Goal: Information Seeking & Learning: Find specific fact

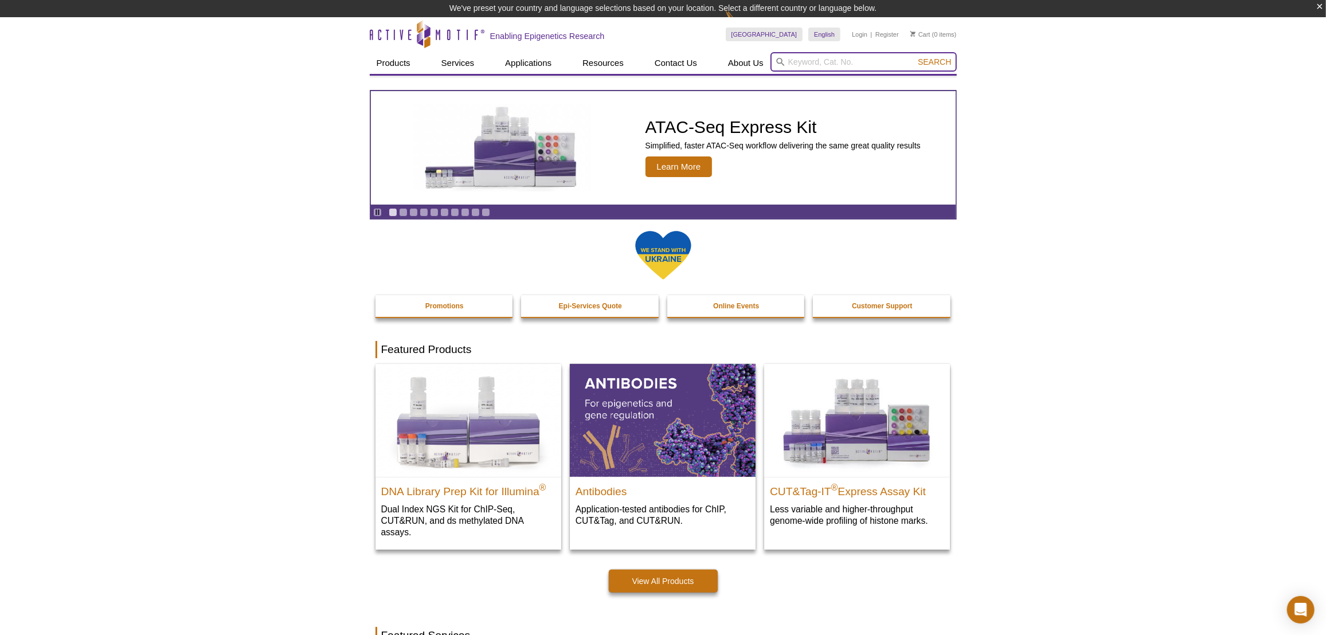
click at [795, 67] on input "search" at bounding box center [863, 61] width 186 height 19
paste input "53071"
click at [893, 79] on li "53071 / 53072 – Polystyrene Sonication Tubes" at bounding box center [851, 80] width 160 height 16
type input "53071 / 53072 – Polystyrene Sonication Tubes"
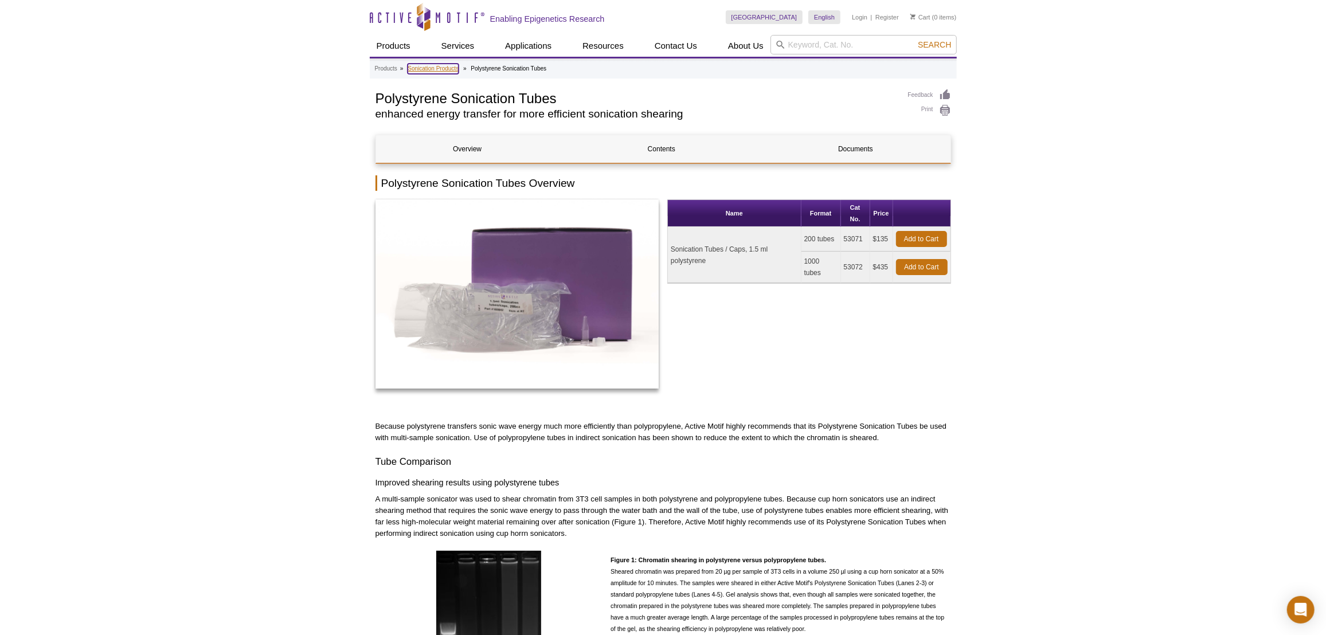
click at [449, 68] on link "Sonication Products" at bounding box center [433, 69] width 51 height 10
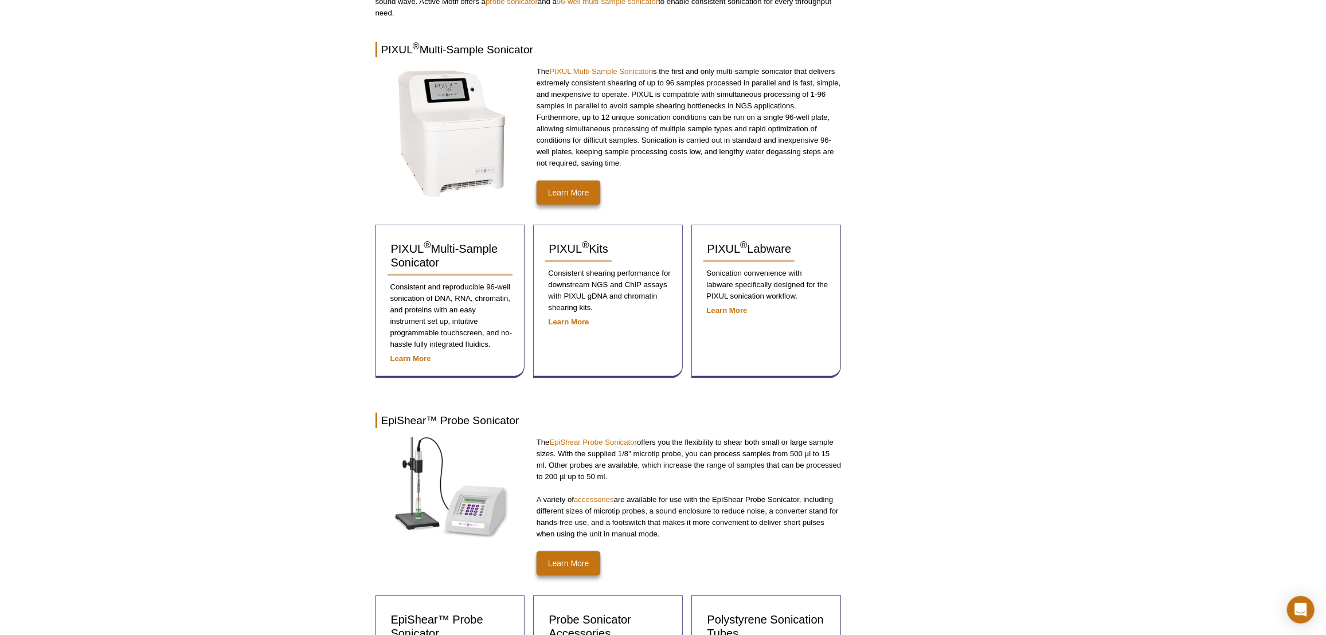
scroll to position [417, 0]
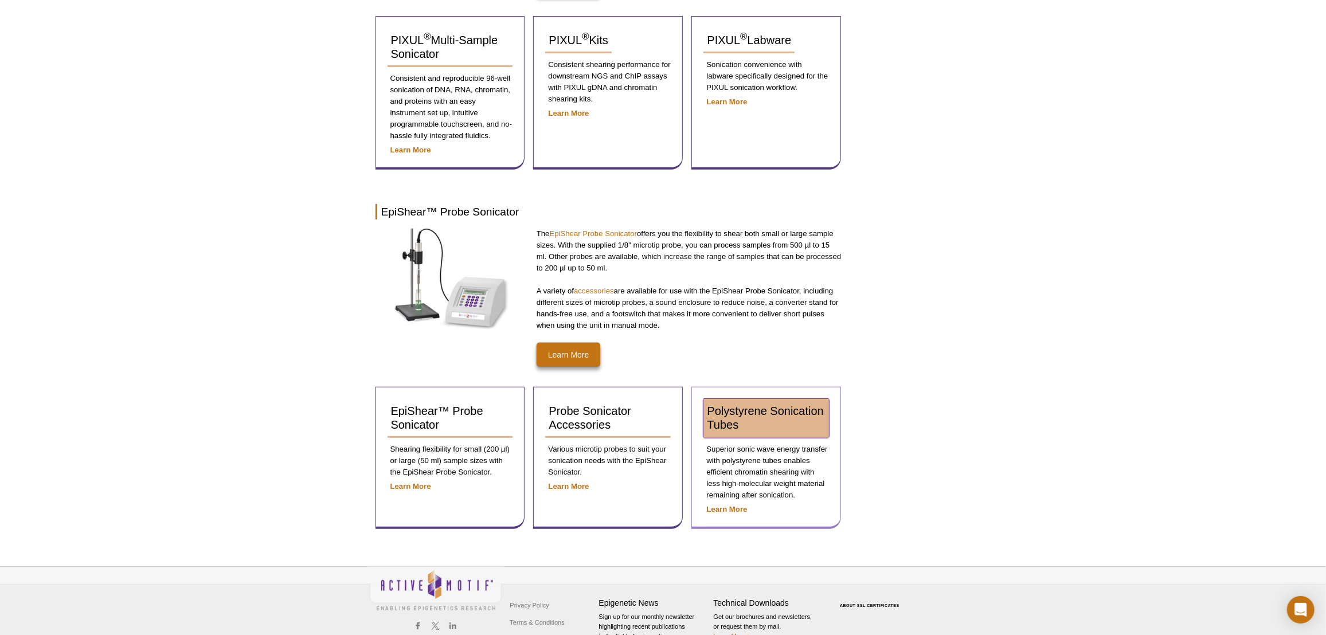
click at [748, 412] on span "Polystyrene Sonication Tubes" at bounding box center [765, 418] width 116 height 26
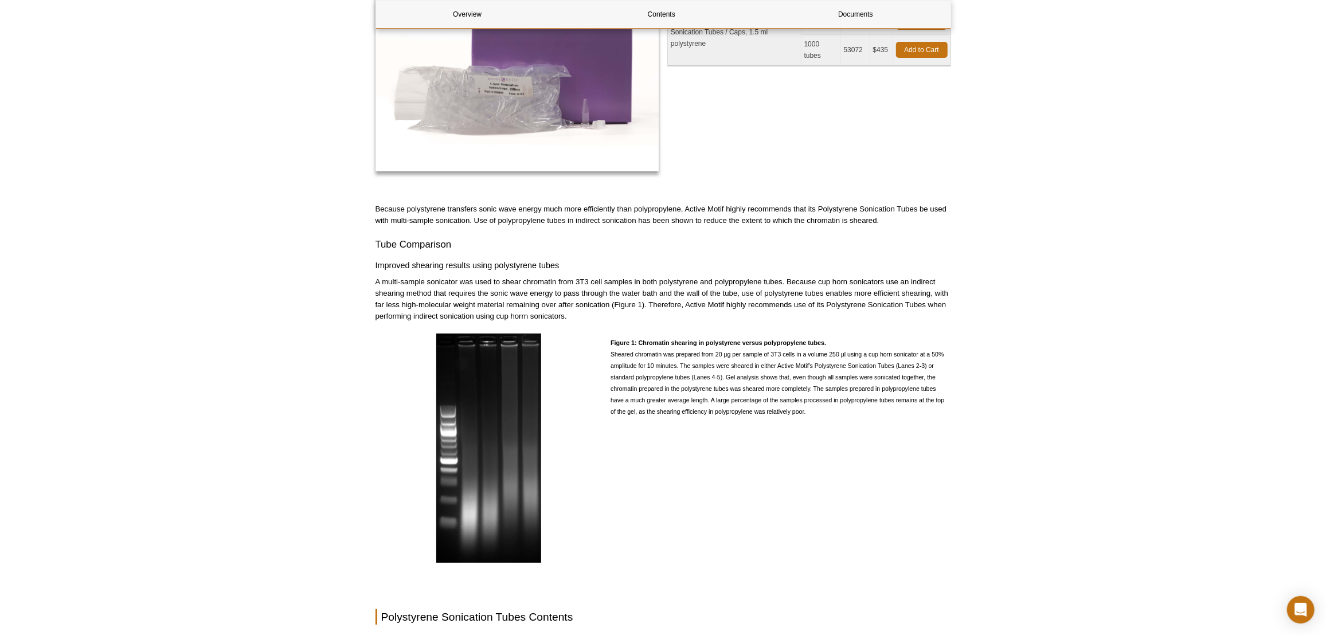
scroll to position [8, 0]
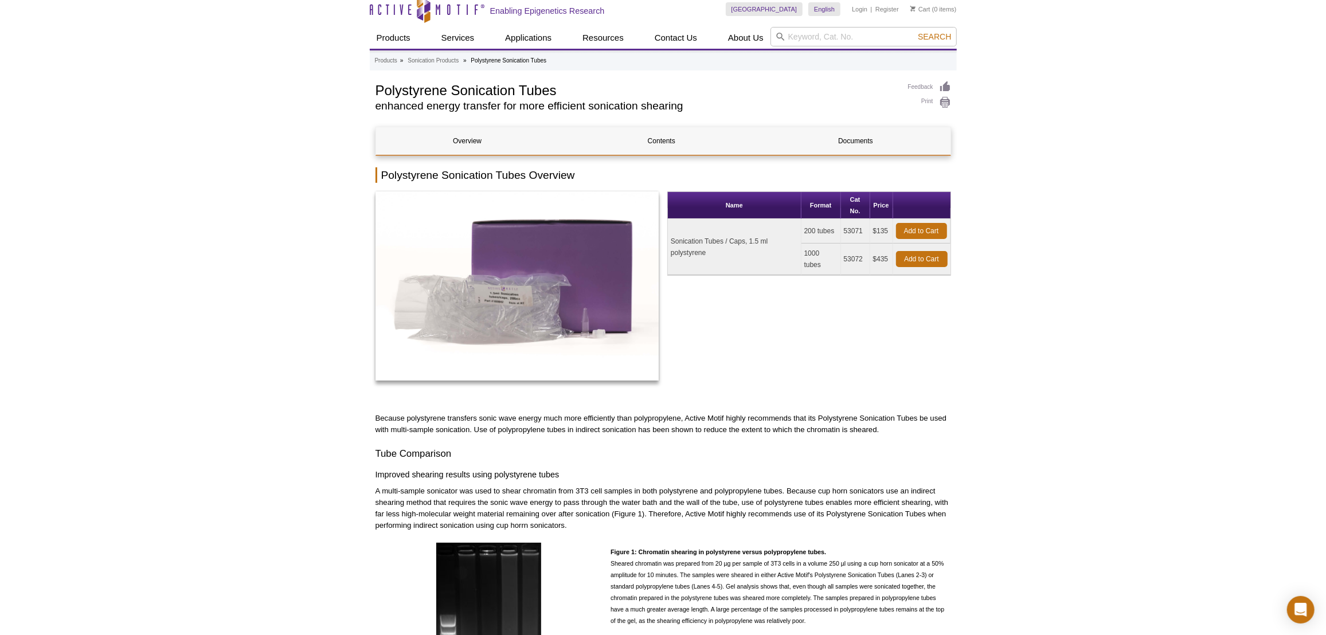
click at [680, 247] on td "Sonication Tubes / Caps, 1.5 ml polystyrene" at bounding box center [735, 247] width 134 height 56
copy td "polystyrene"
click at [424, 97] on h1 "Polystyrene Sonication Tubes" at bounding box center [635, 89] width 521 height 17
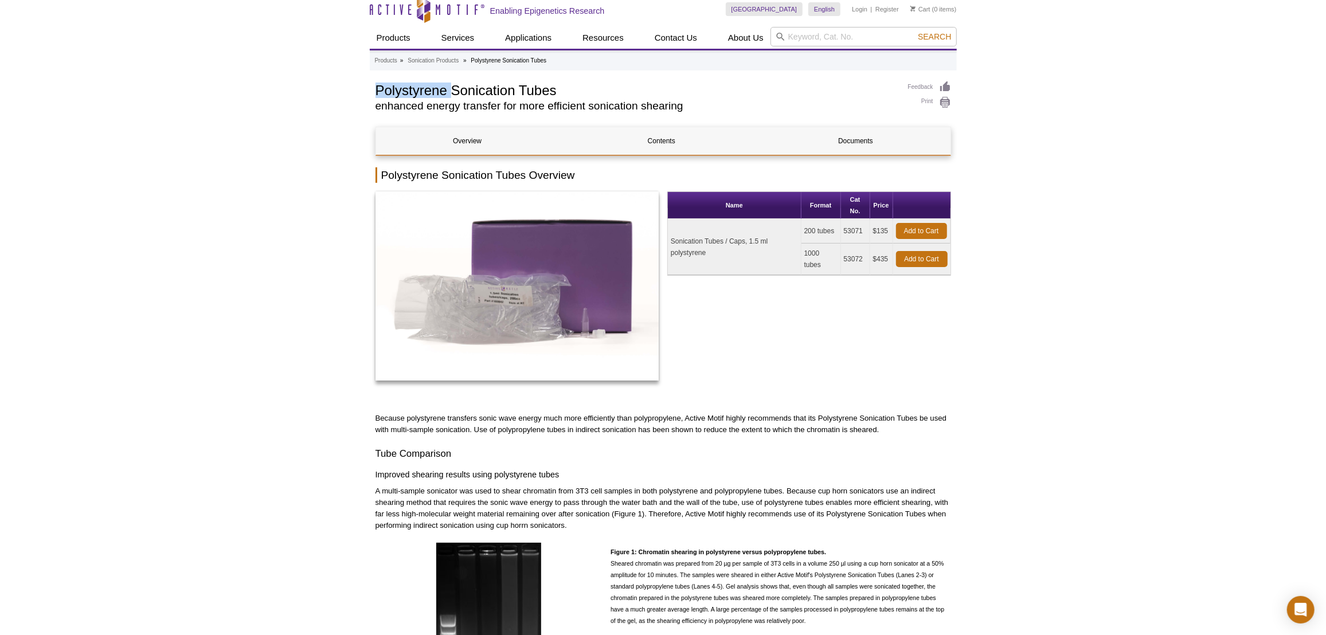
copy h1 "Polystyrene"
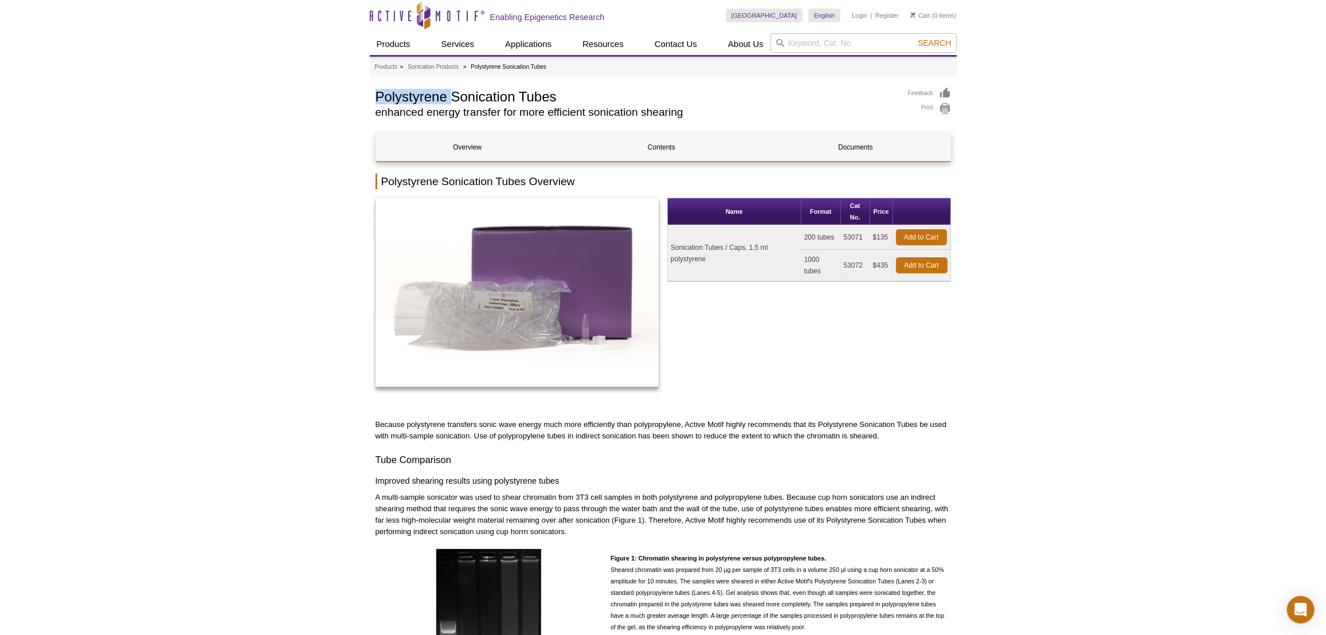
scroll to position [0, 0]
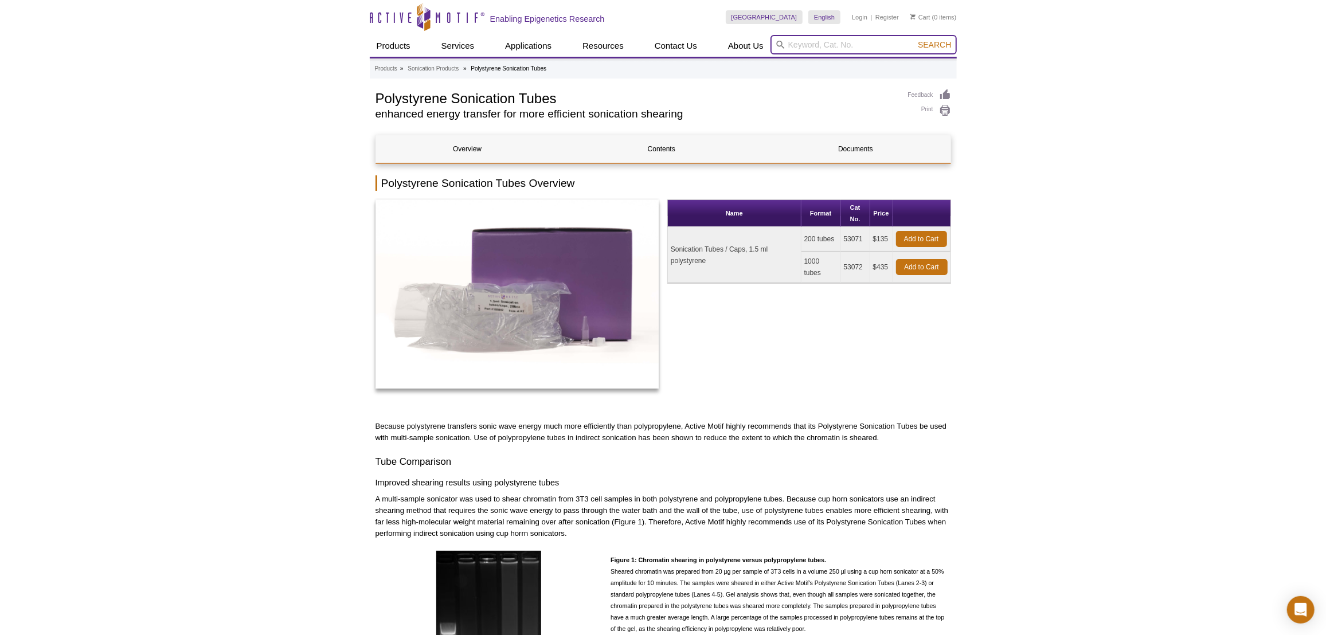
click at [832, 40] on input "search" at bounding box center [863, 44] width 186 height 19
click at [848, 63] on li "31489 / 31889 – Recombinant KAT7 protein" at bounding box center [846, 63] width 151 height 16
type input "31489 / 31889 – Recombinant KAT7 protein"
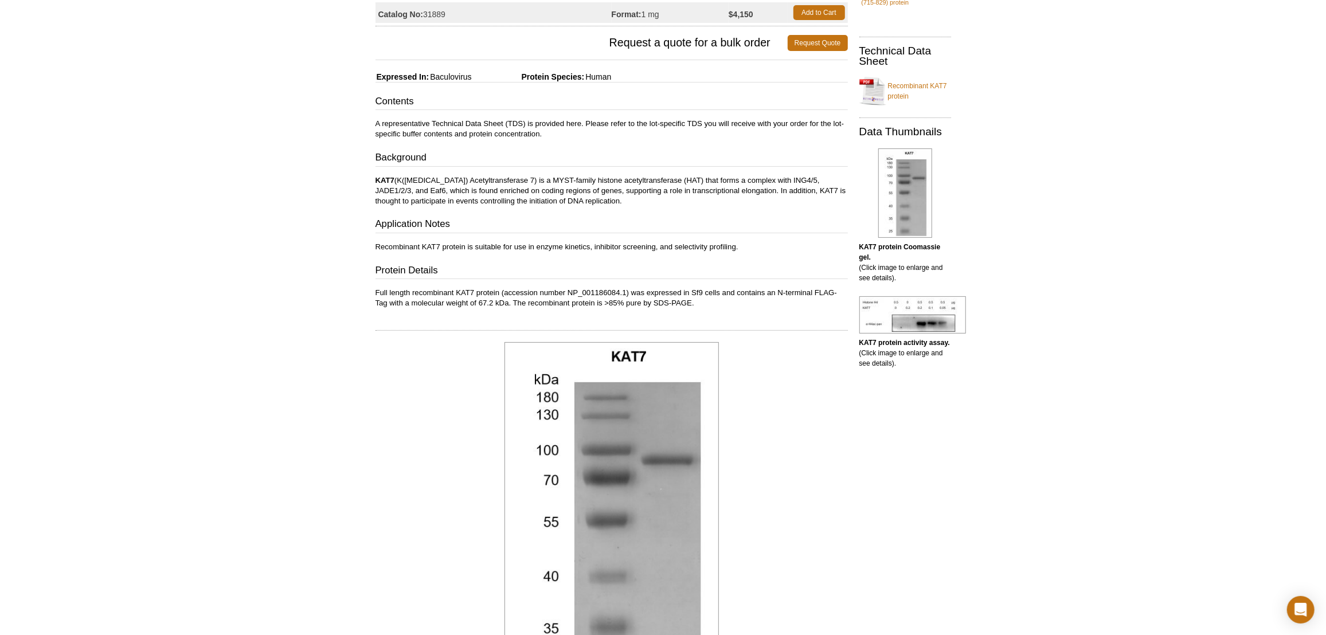
scroll to position [208, 0]
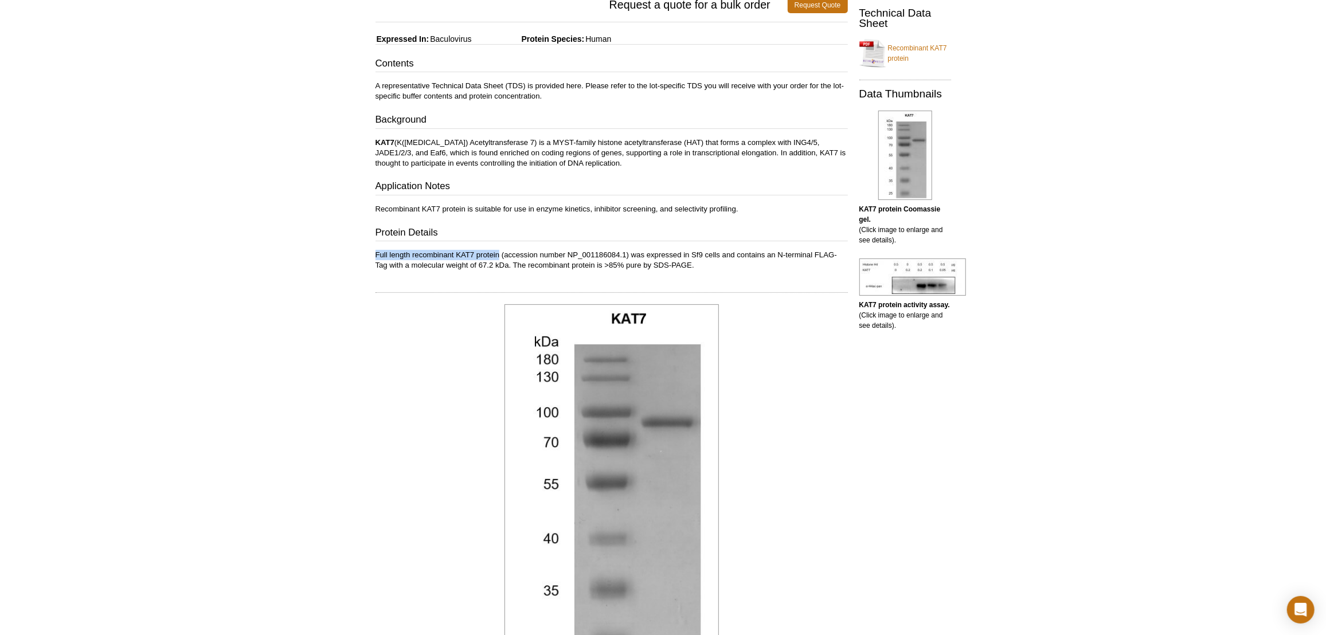
drag, startPoint x: 372, startPoint y: 253, endPoint x: 499, endPoint y: 251, distance: 126.7
click at [499, 251] on div "Feedback Print Recombinant KAT7 protein Aliases: [MEDICAL_DATA] Acetyltransfera…" at bounding box center [609, 502] width 478 height 1240
drag, startPoint x: 778, startPoint y: 252, endPoint x: 834, endPoint y: 253, distance: 56.2
click at [834, 253] on p "Full length recombinant KAT7 protein (accession number NP_001186084.1) was expr…" at bounding box center [611, 260] width 472 height 21
click at [772, 257] on p "Full length recombinant KAT7 protein (accession number NP_001186084.1) was expr…" at bounding box center [611, 260] width 472 height 21
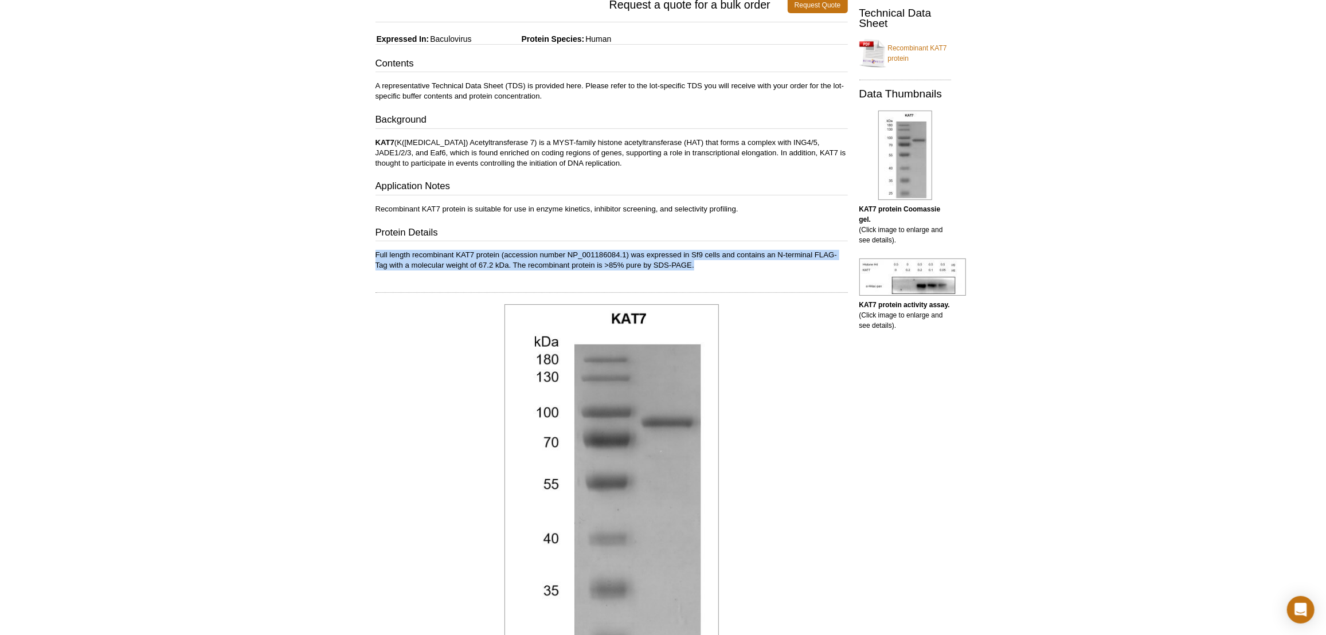
drag, startPoint x: 375, startPoint y: 253, endPoint x: 710, endPoint y: 259, distance: 334.8
click at [710, 259] on p "Full length recombinant KAT7 protein (accession number NP_001186084.1) was expr…" at bounding box center [611, 260] width 472 height 21
copy p "Full length recombinant KAT7 protein (accession number NP_001186084.1) was expr…"
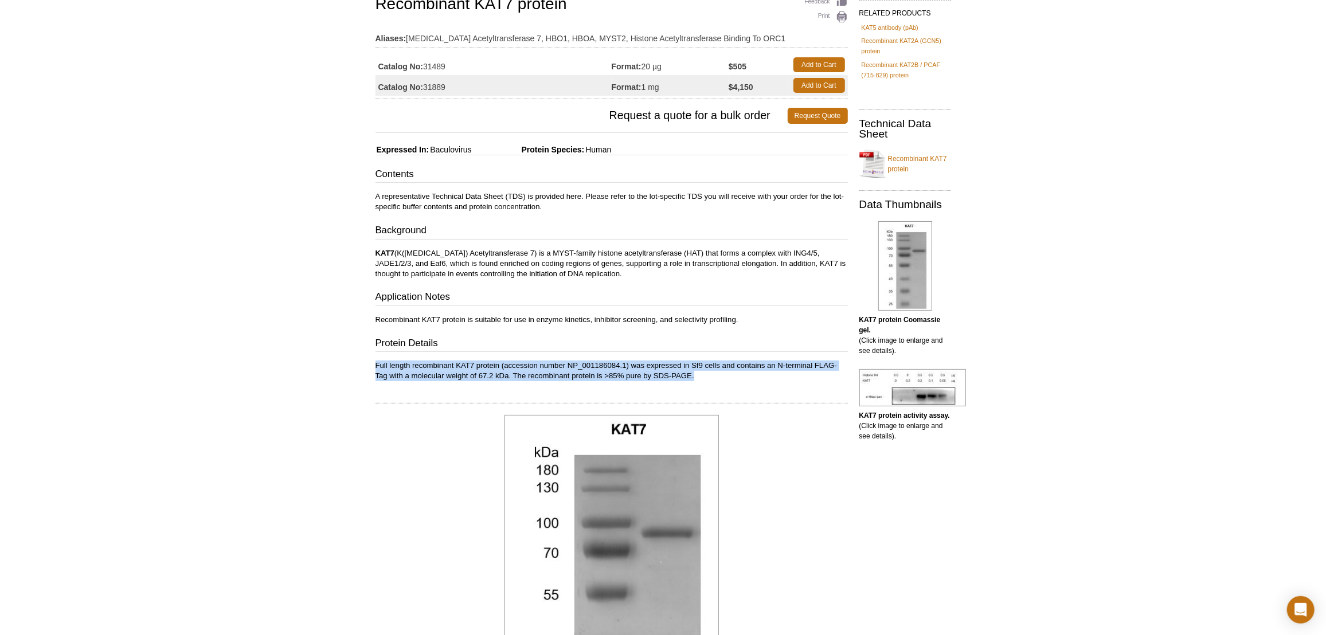
scroll to position [52, 0]
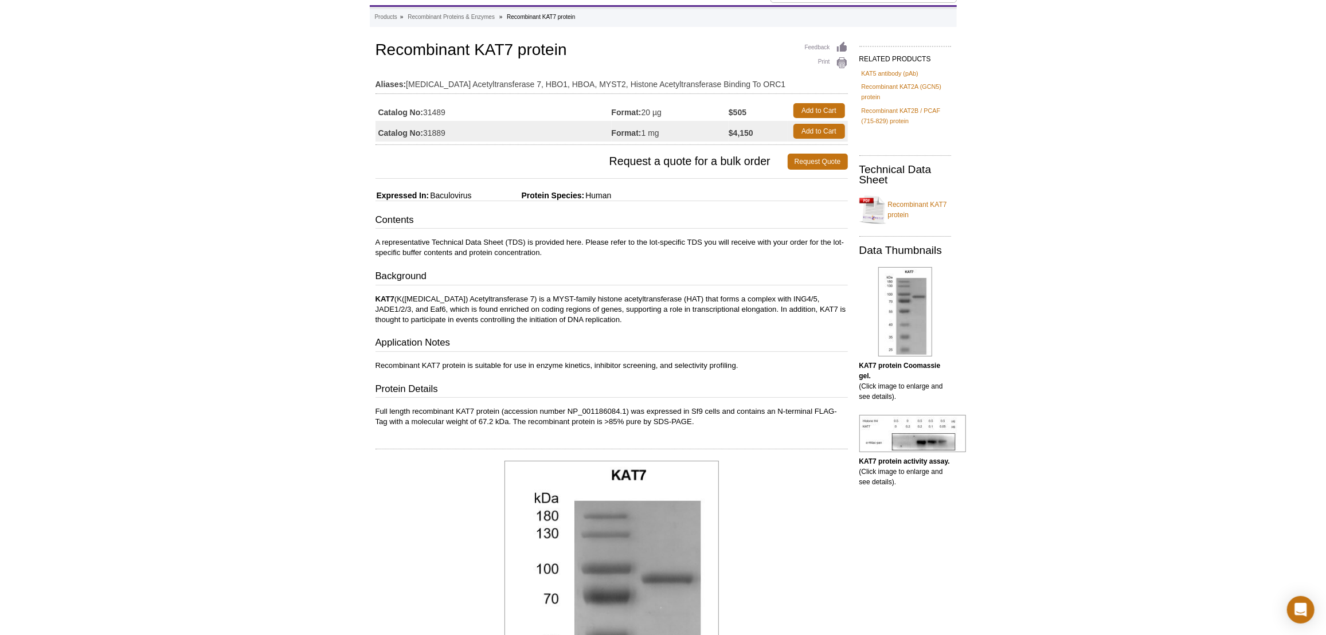
click at [695, 385] on h3 "Protein Details" at bounding box center [611, 390] width 472 height 16
click at [636, 409] on p "Full length recombinant KAT7 protein (accession number NP_001186084.1) was expr…" at bounding box center [611, 416] width 472 height 21
drag, startPoint x: 634, startPoint y: 408, endPoint x: 680, endPoint y: 428, distance: 50.6
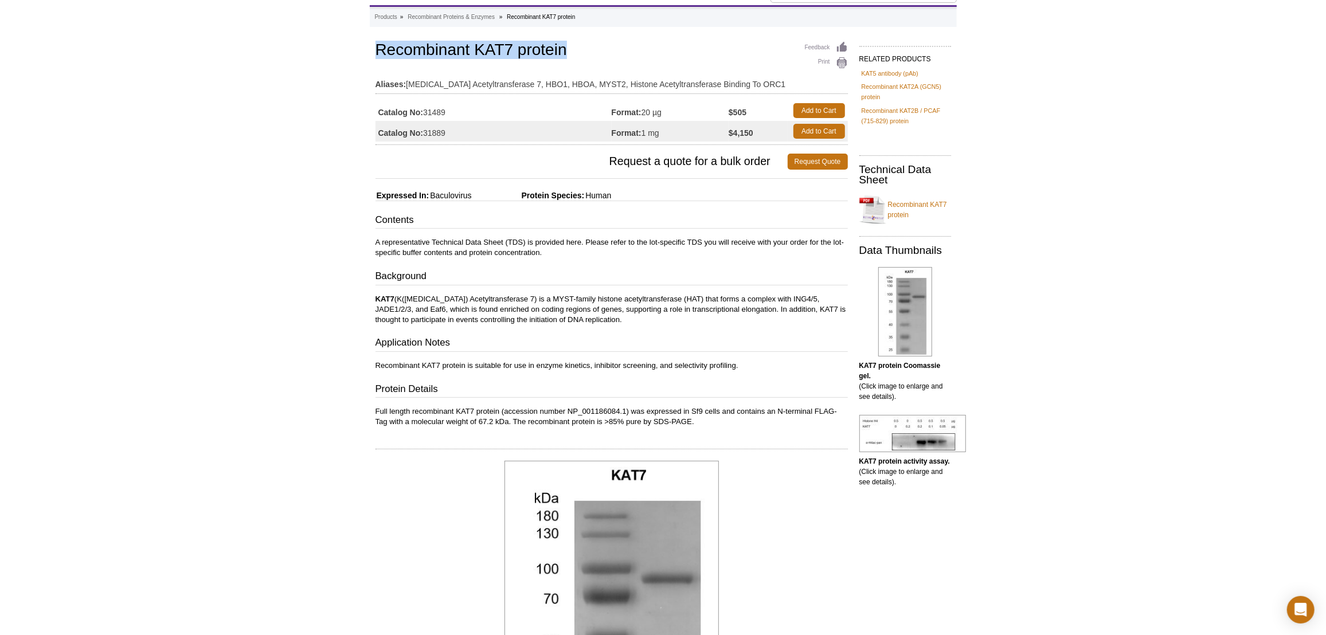
drag, startPoint x: 374, startPoint y: 48, endPoint x: 575, endPoint y: 59, distance: 201.0
copy h1 "Recombinant KAT7 protein"
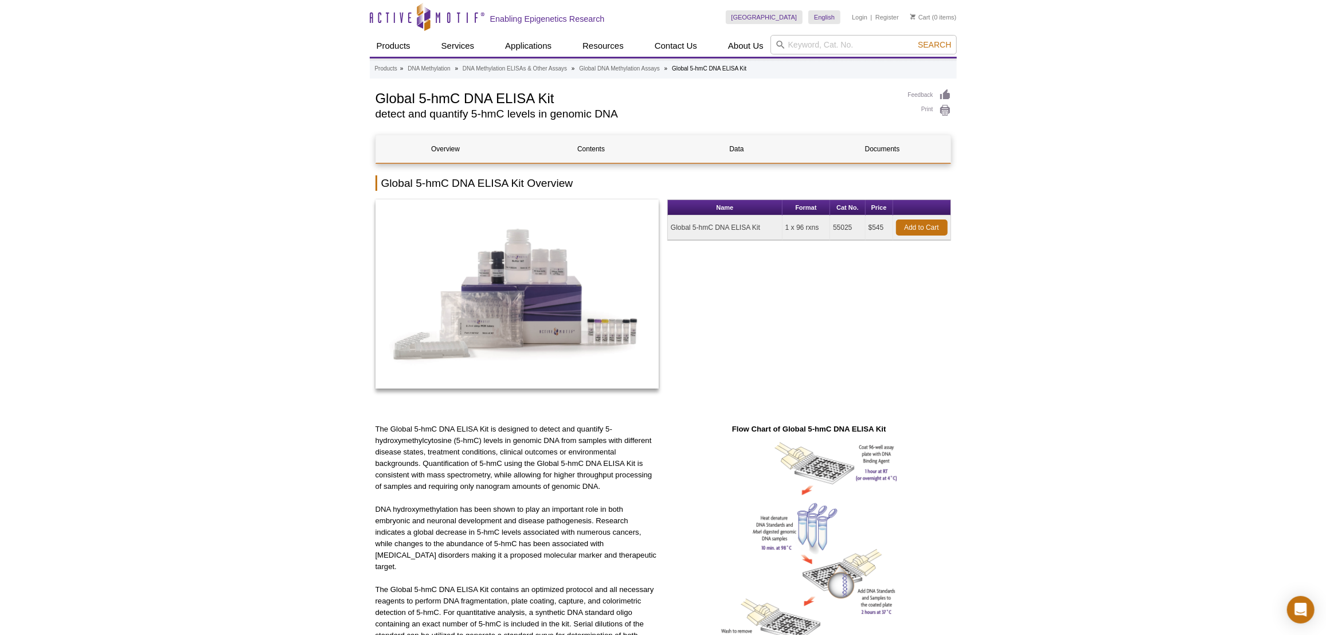
click at [397, 9] on icon "Active Motif Logo" at bounding box center [427, 17] width 115 height 28
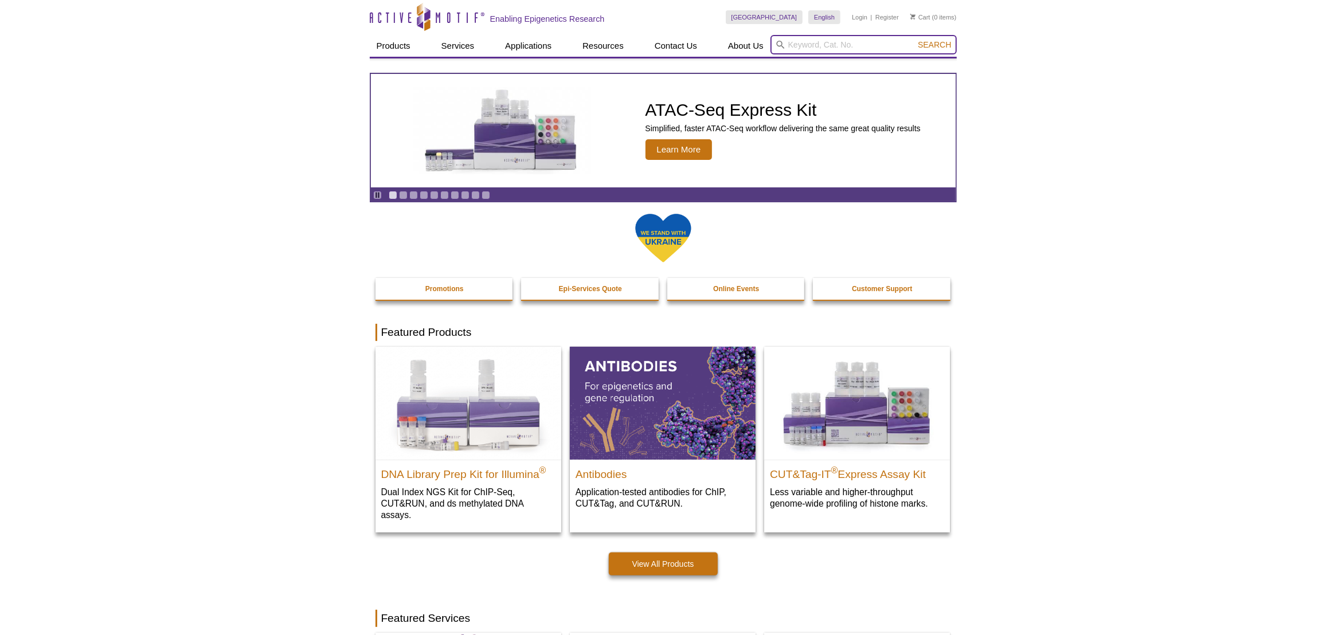
click at [789, 45] on input "search" at bounding box center [863, 44] width 186 height 19
paste input "31486"
click at [914, 40] on button "Search" at bounding box center [934, 45] width 40 height 10
click at [844, 61] on li "31486 – Recombinant AGO2 protein" at bounding box center [834, 63] width 126 height 16
type input "31486 – Recombinant AGO2 protein"
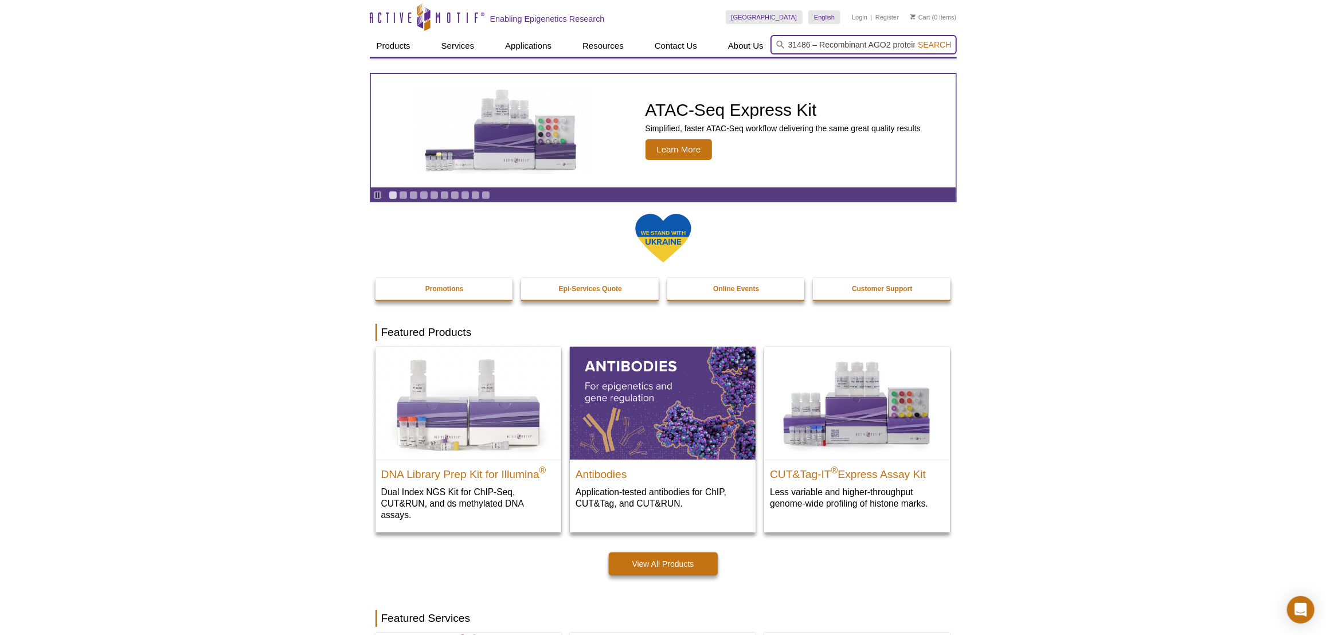
scroll to position [0, 2]
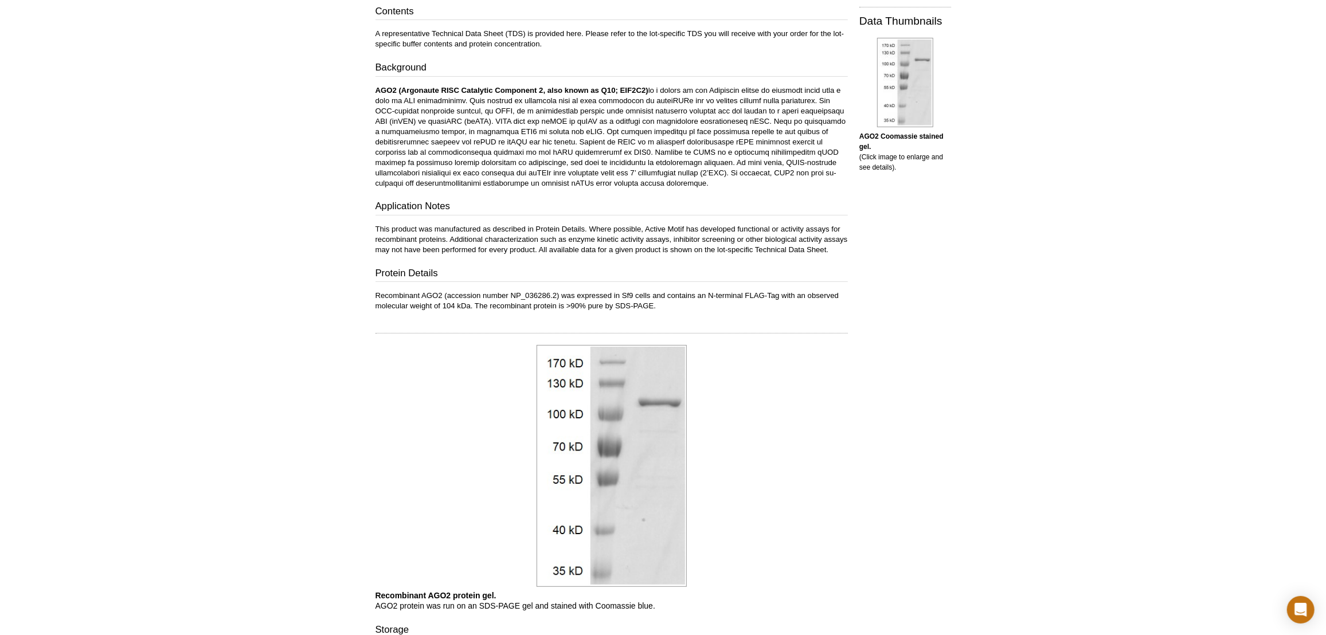
scroll to position [156, 0]
